Goal: Information Seeking & Learning: Learn about a topic

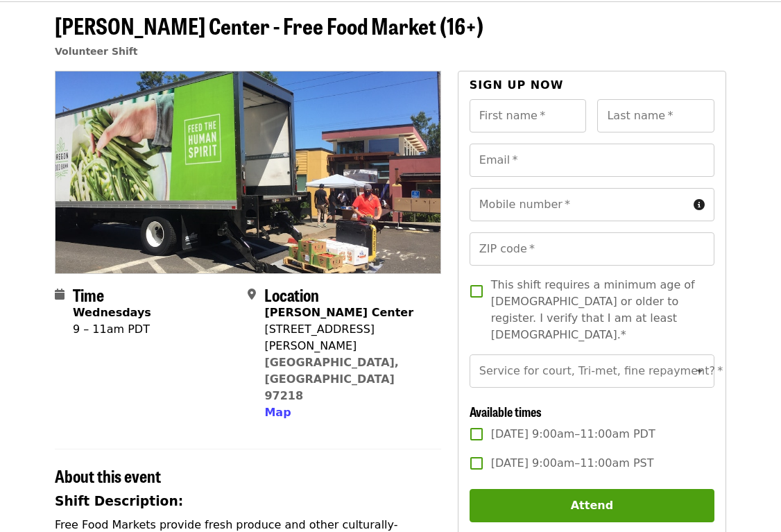
scroll to position [139, 0]
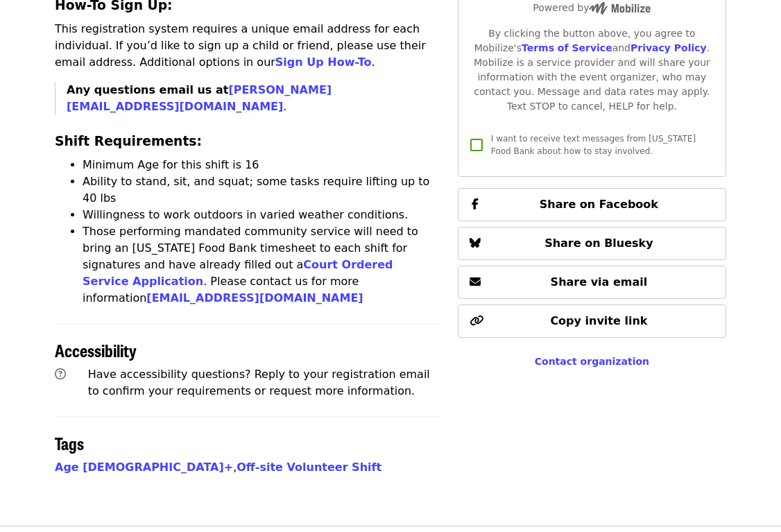
scroll to position [763, 0]
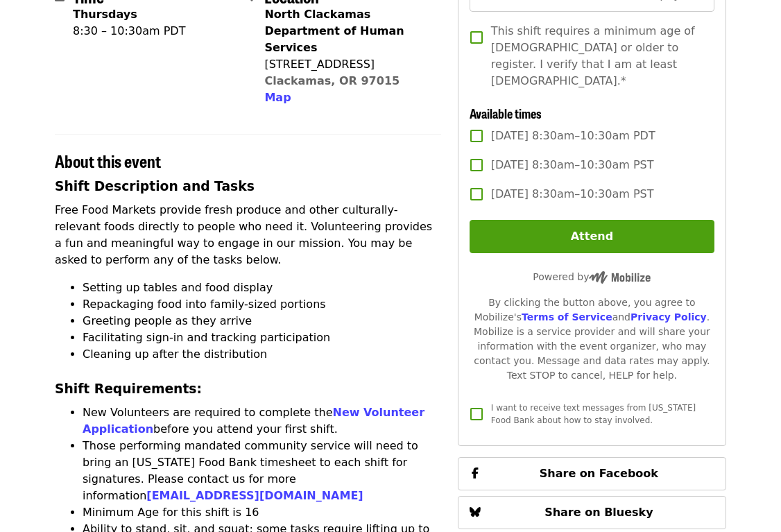
scroll to position [347, 0]
